Goal: Task Accomplishment & Management: Use online tool/utility

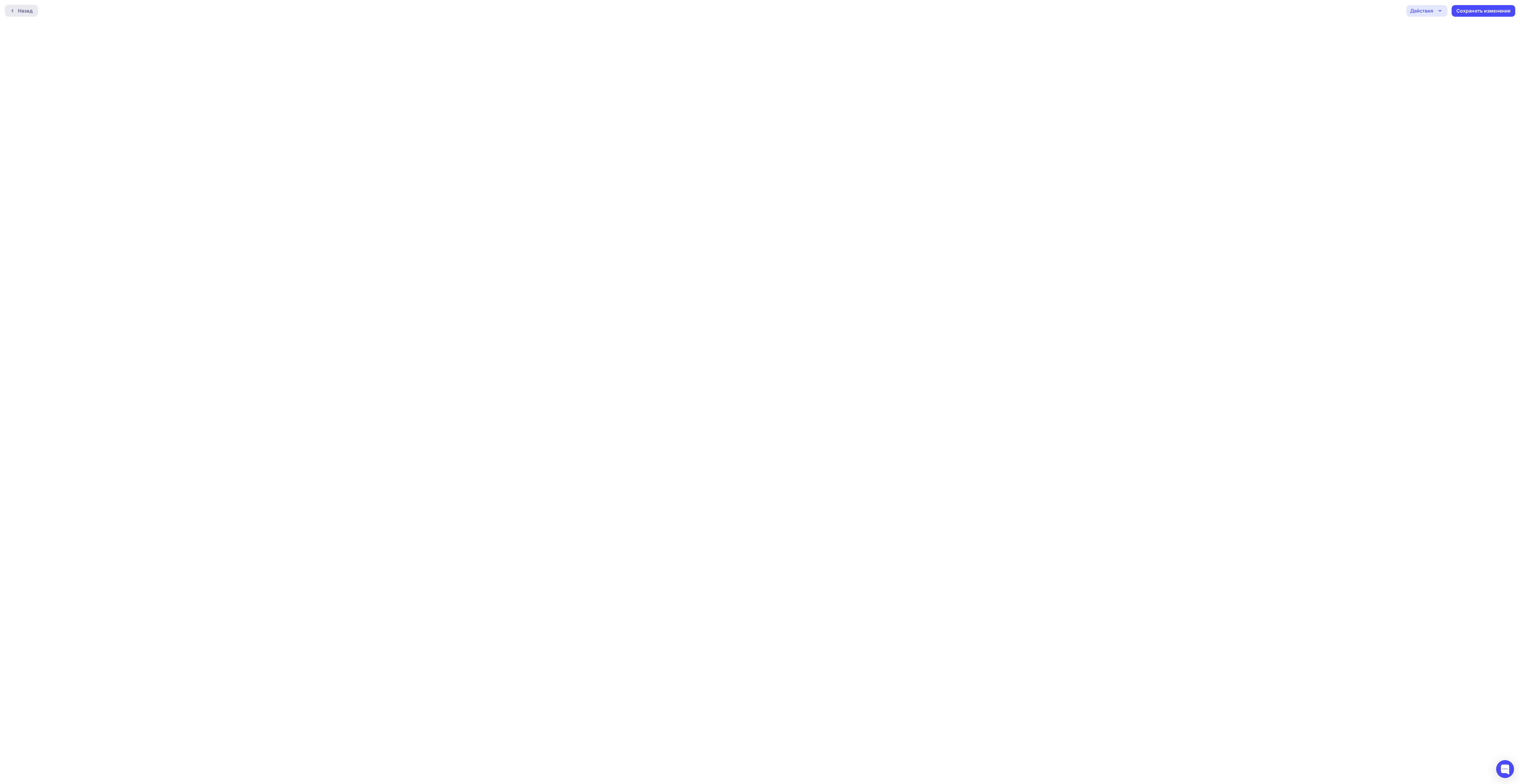
click at [18, 7] on div "Назад" at bounding box center [25, 11] width 15 height 7
click at [27, 12] on div "Назад" at bounding box center [25, 11] width 15 height 7
click at [1435, 11] on div "Действия" at bounding box center [1426, 11] width 41 height 12
click at [1445, 59] on div "Выйти без сохранения" at bounding box center [1452, 58] width 55 height 7
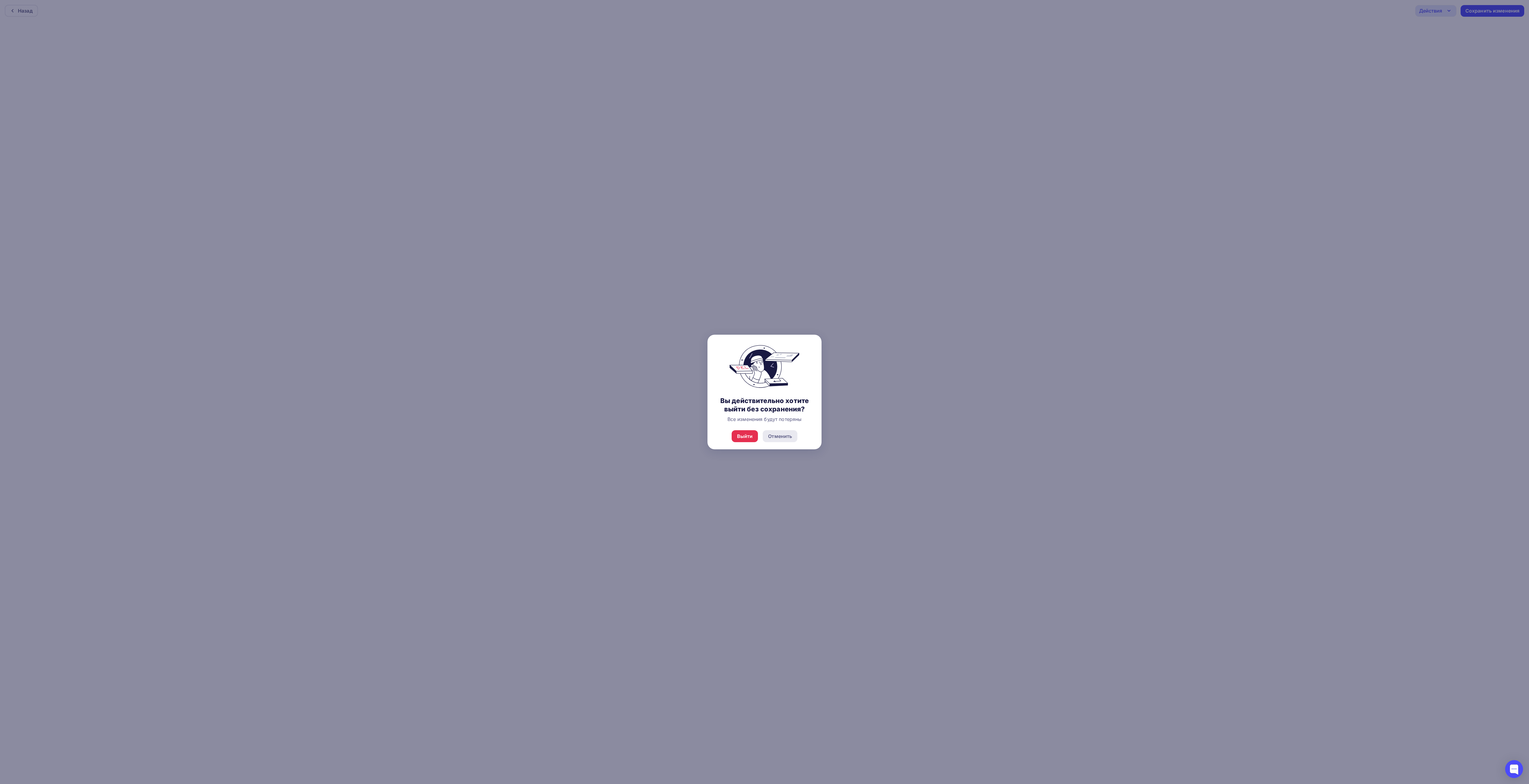
click at [783, 439] on div "Отменить" at bounding box center [780, 436] width 24 height 7
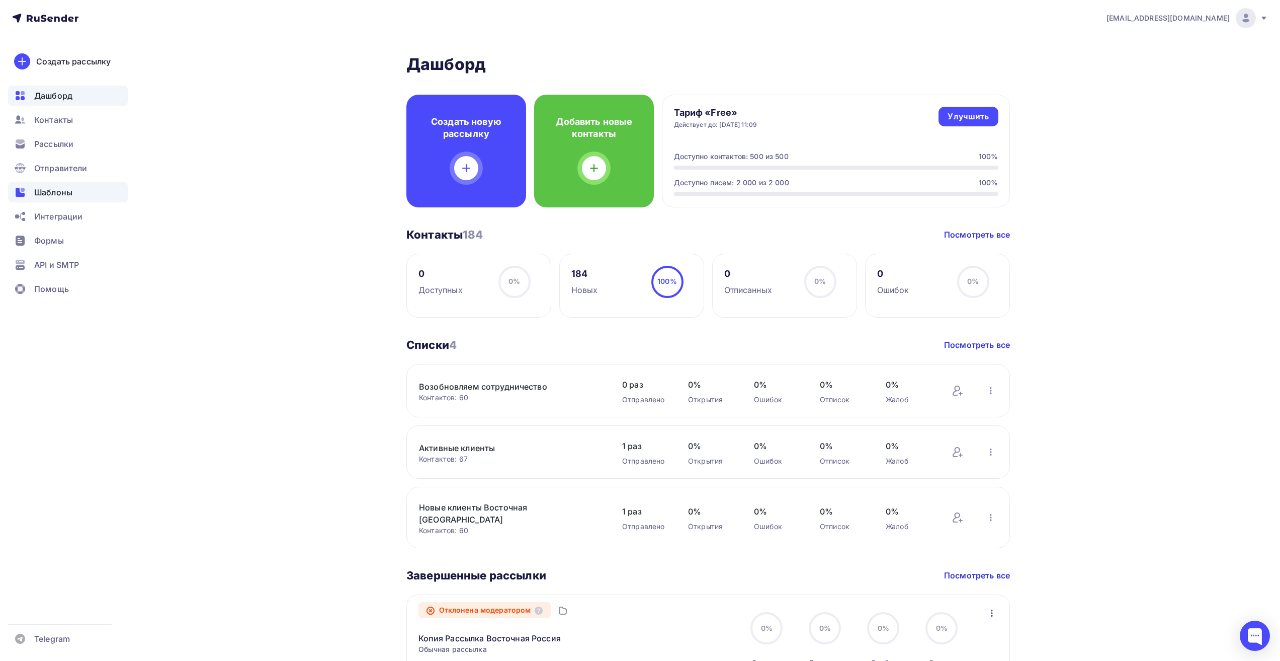
drag, startPoint x: 2548, startPoint y: 2, endPoint x: 55, endPoint y: 195, distance: 2499.9
click at [55, 195] on span "Шаблоны" at bounding box center [53, 192] width 38 height 12
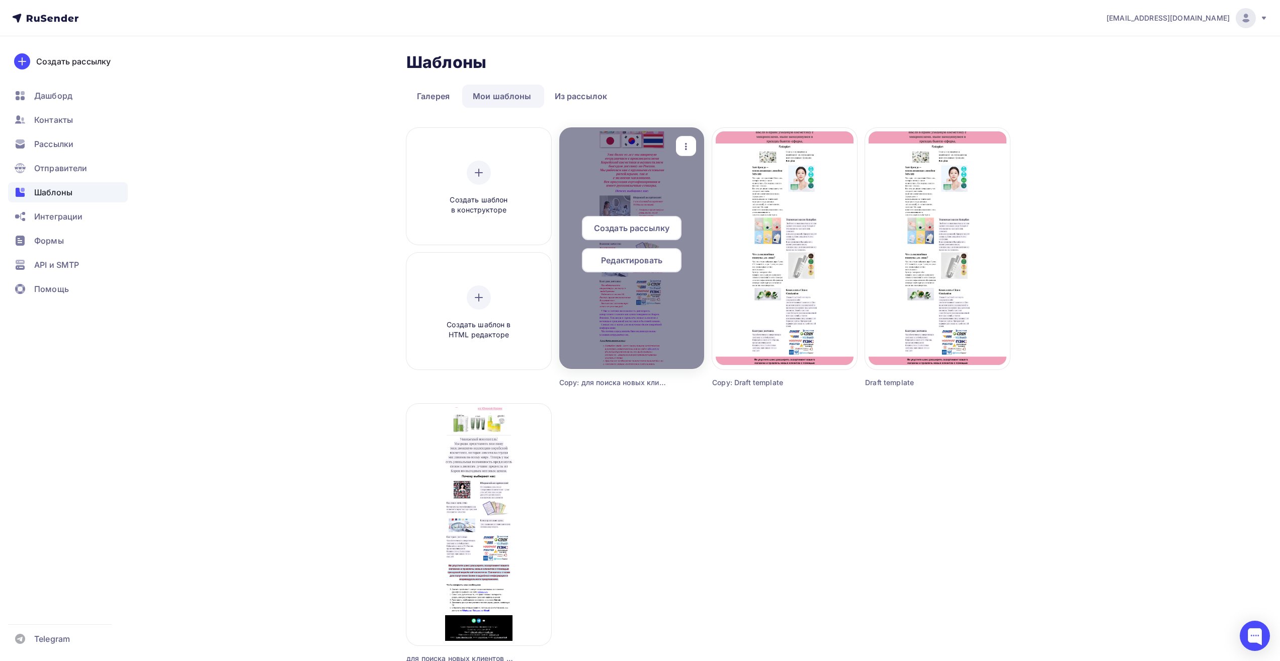
click at [620, 260] on span "Редактировать" at bounding box center [631, 260] width 61 height 12
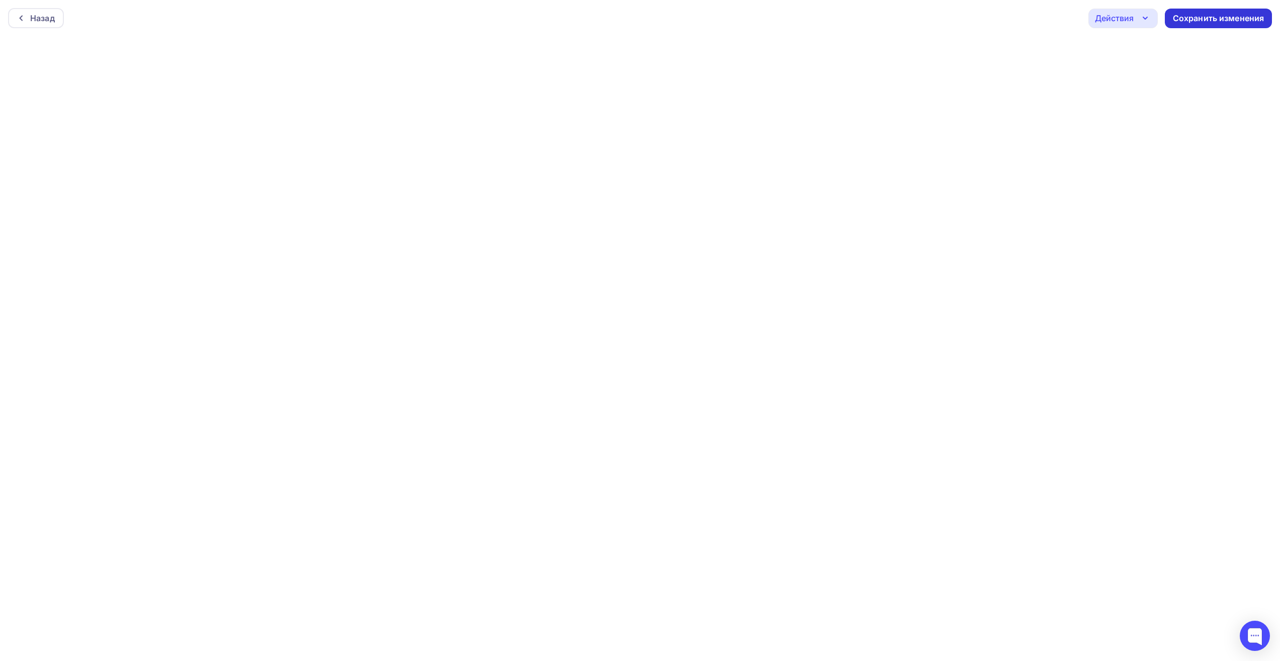
click at [1232, 21] on div "Сохранить изменения" at bounding box center [1219, 19] width 92 height 12
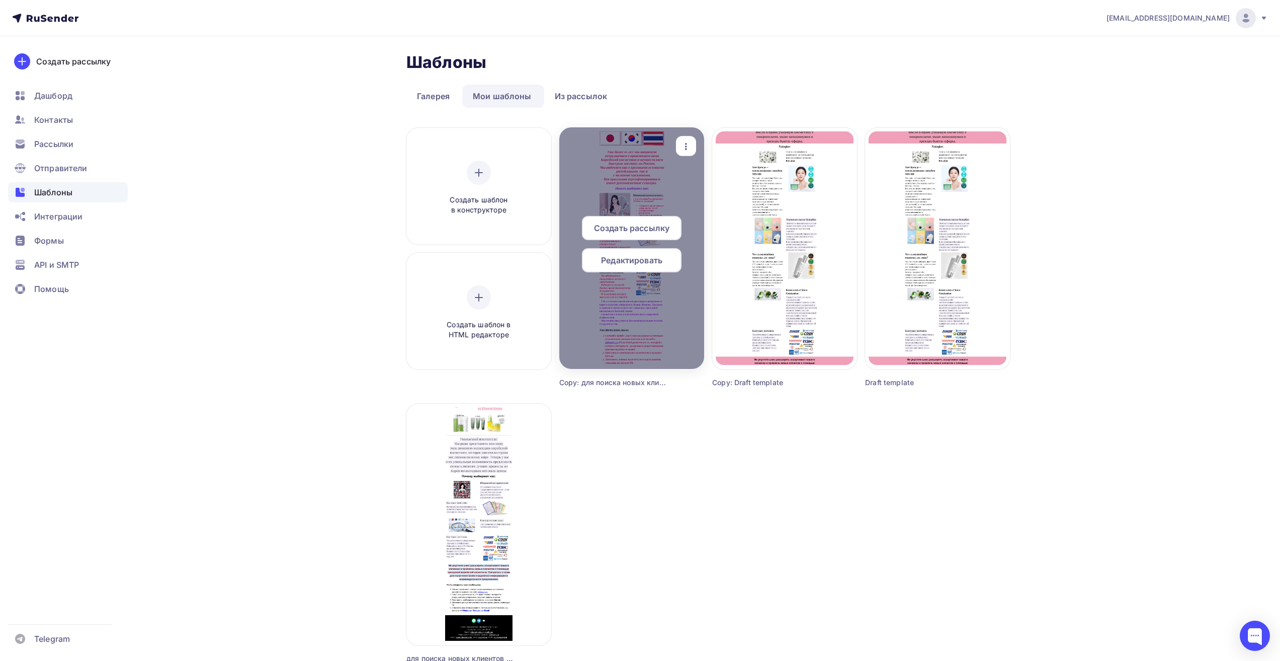
click at [639, 223] on span "Создать рассылку" at bounding box center [631, 228] width 75 height 12
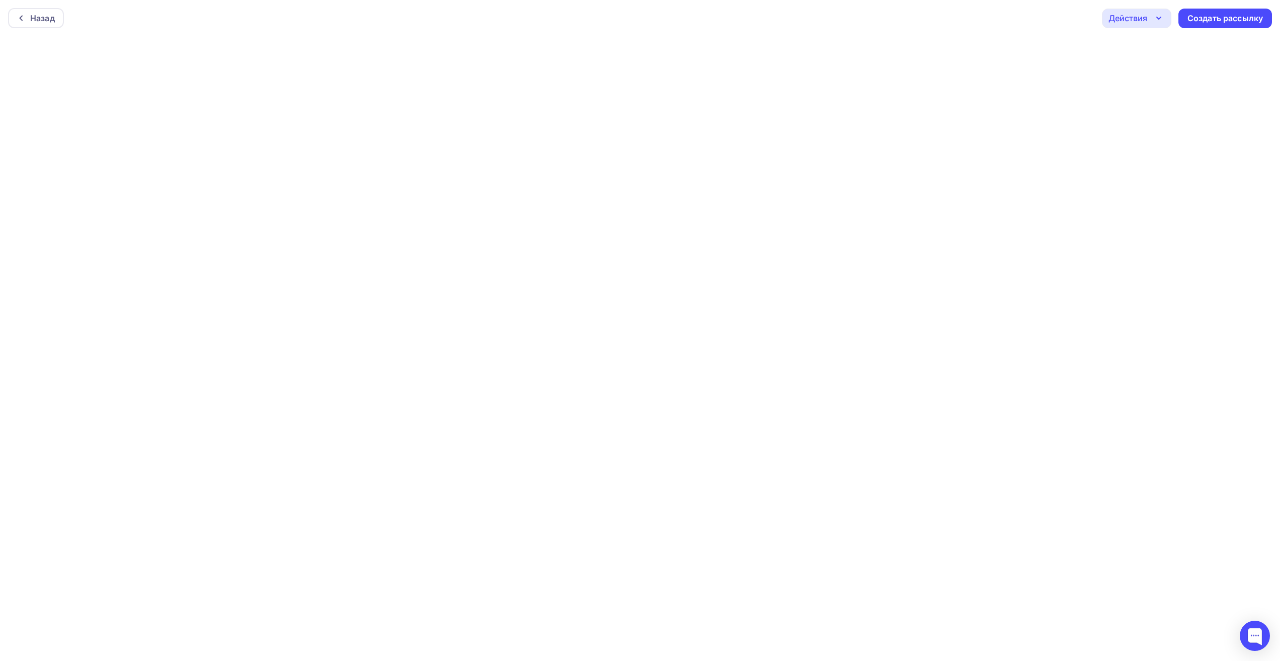
click at [1149, 16] on div "Действия" at bounding box center [1136, 19] width 69 height 20
click at [1158, 50] on div "Отправить тестовое письмо" at bounding box center [1192, 48] width 116 height 12
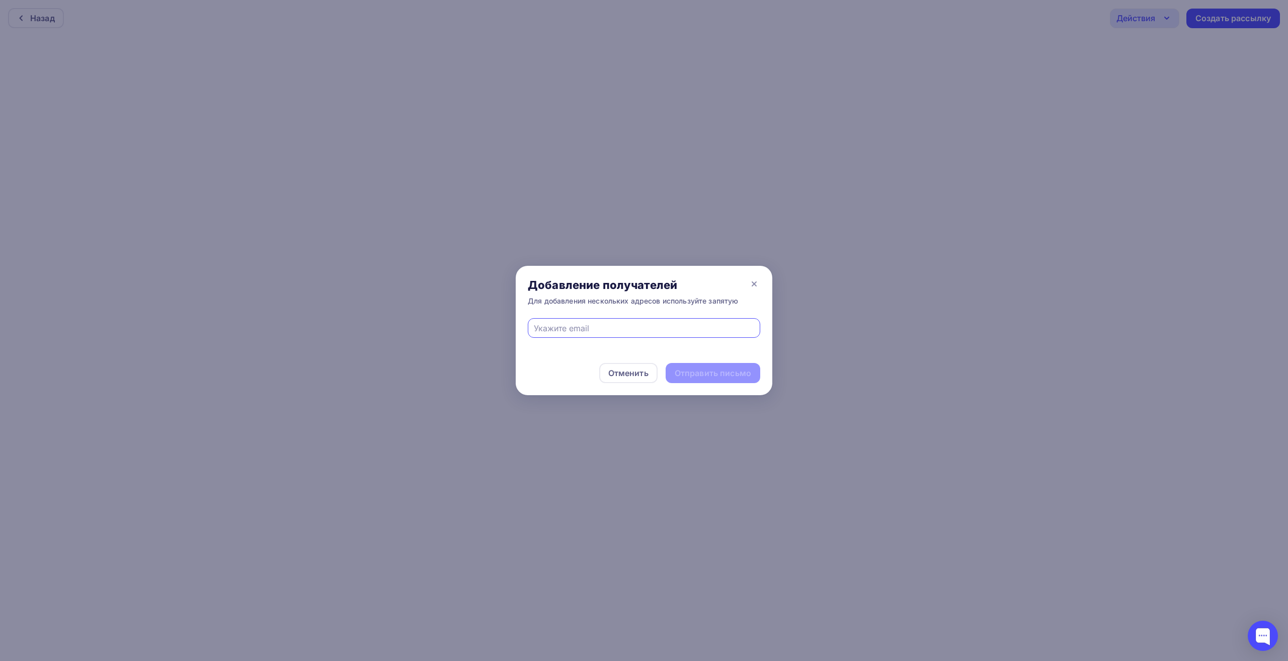
click at [577, 335] on div at bounding box center [644, 328] width 232 height 20
paste input "[EMAIL_ADDRESS][DOMAIN_NAME]"
type input "[EMAIL_ADDRESS][DOMAIN_NAME]"
click at [707, 370] on div "Отправить письмо" at bounding box center [713, 373] width 76 height 12
